Goal: Register for event/course

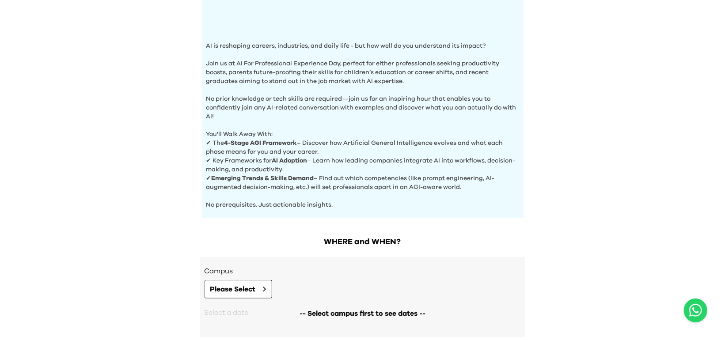
scroll to position [308, 0]
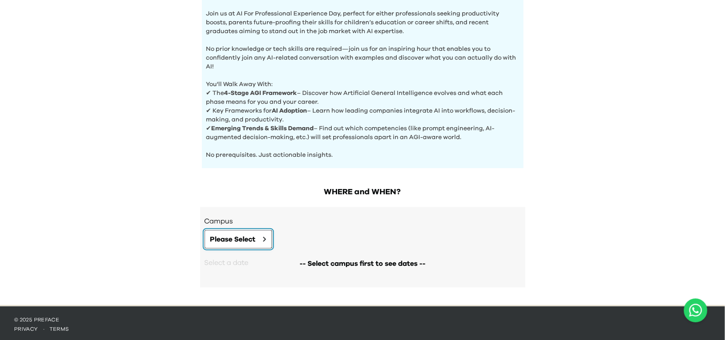
click at [225, 238] on span "Please Select" at bounding box center [232, 239] width 45 height 11
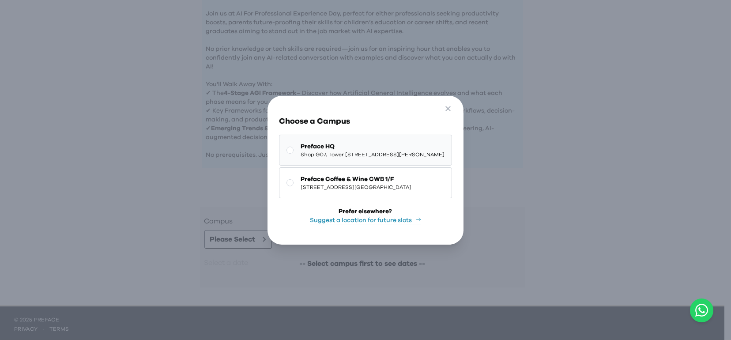
click at [287, 147] on icon at bounding box center [290, 150] width 7 height 7
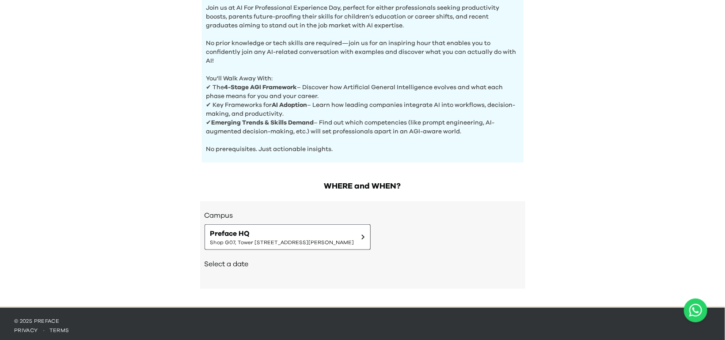
scroll to position [315, 0]
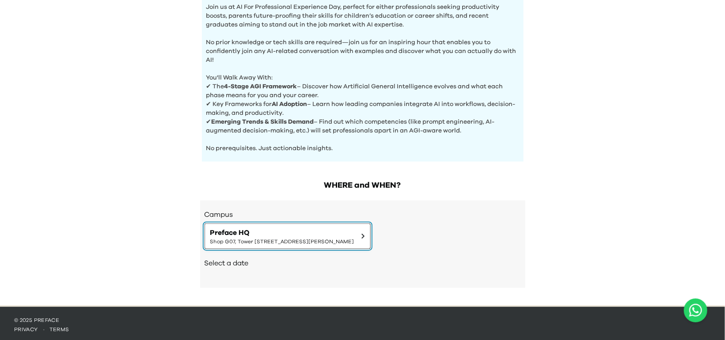
click at [354, 238] on span "Shop G07, Tower 535, 535 Jaffe Road, Causeway Bay | 銅鑼灣謝斐道535號Tower 535 地下G07號舖" at bounding box center [282, 241] width 144 height 7
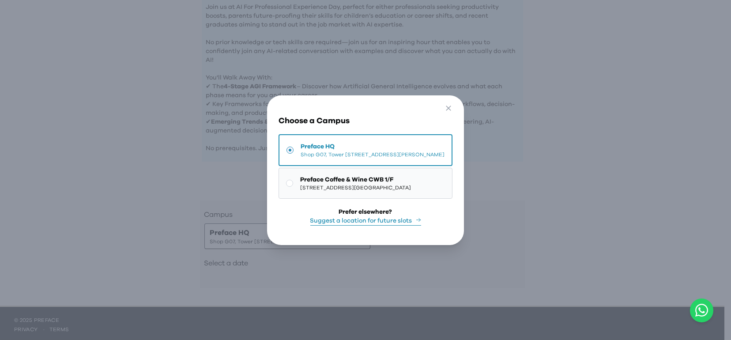
click at [342, 175] on span "Preface Coffee & Wine CWB 1/F" at bounding box center [355, 179] width 111 height 9
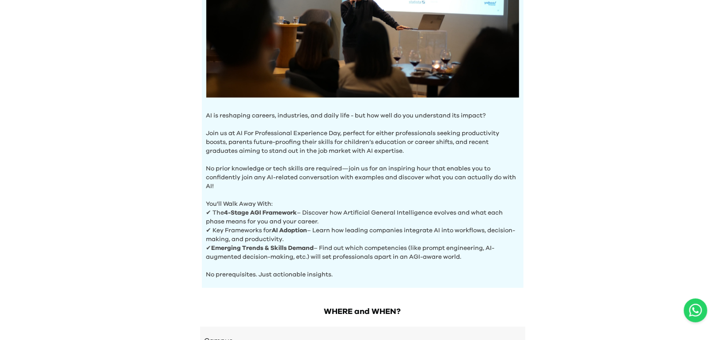
scroll to position [0, 0]
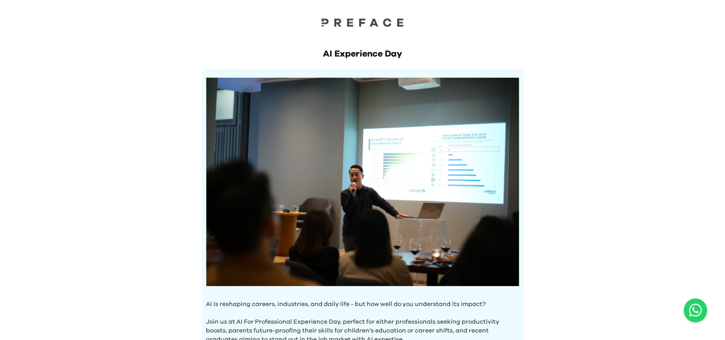
click at [190, 26] on div at bounding box center [362, 15] width 725 height 30
click at [610, 73] on div "AI Experience Day AI is reshaping careers, industries, and daily life - but how…" at bounding box center [362, 321] width 725 height 642
click at [588, 182] on div "AI Experience Day AI is reshaping careers, industries, and daily life - but how…" at bounding box center [362, 321] width 725 height 642
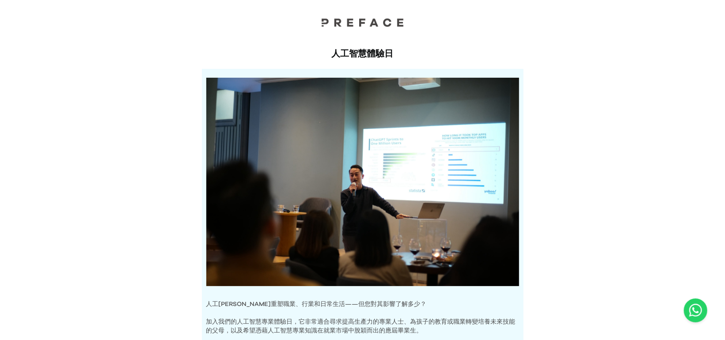
click at [599, 94] on div "人工智慧體驗日 人工智慧正在重塑職業、行業和日常生活——但您對其影響了解多少？ 加入我們的人工智慧專業體驗日，它非常適合尋求提高生產力的專業人士、為孩子的教育…" at bounding box center [362, 303] width 725 height 606
